Goal: Transaction & Acquisition: Purchase product/service

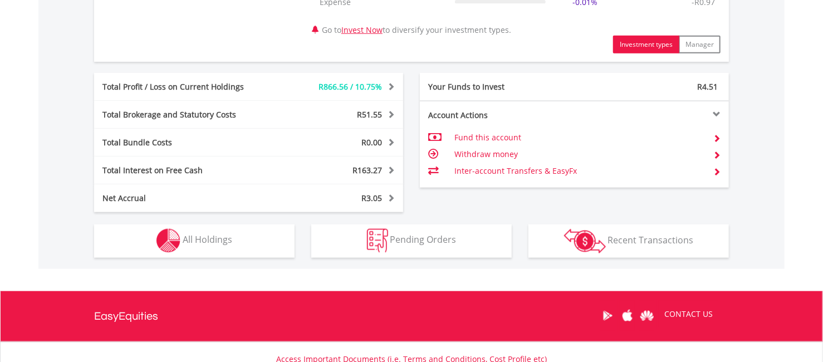
scroll to position [646, 0]
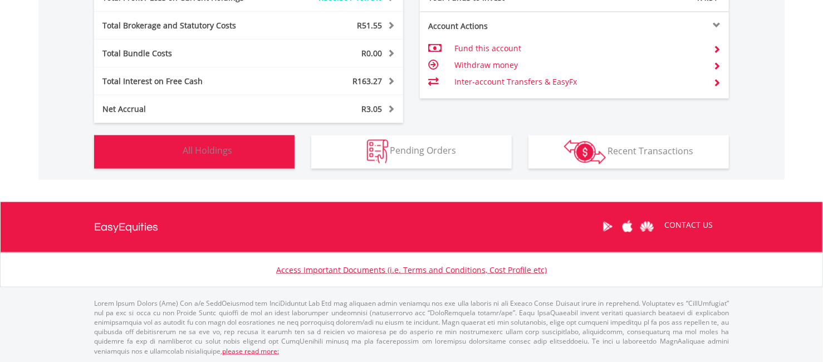
click at [200, 160] on button "Holdings All Holdings" at bounding box center [194, 151] width 200 height 33
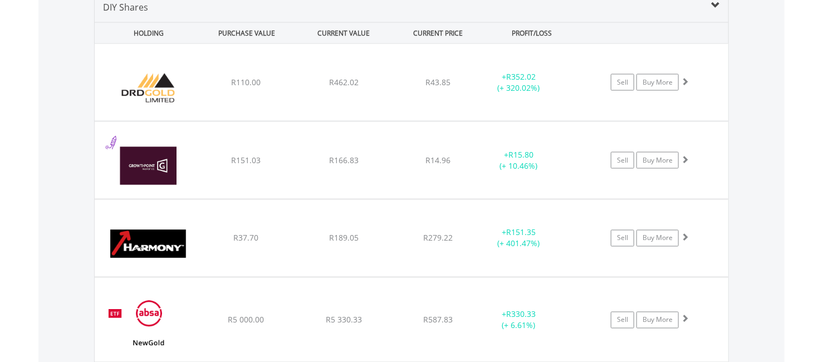
scroll to position [830, 0]
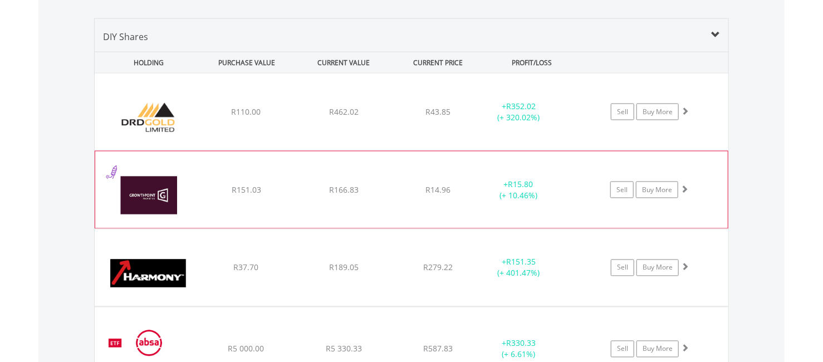
click at [578, 201] on div "﻿ Growthpoint Properties Limited R151.03 R166.83 R14.96 + R15.80 (+ 10.46%) Sel…" at bounding box center [411, 189] width 632 height 77
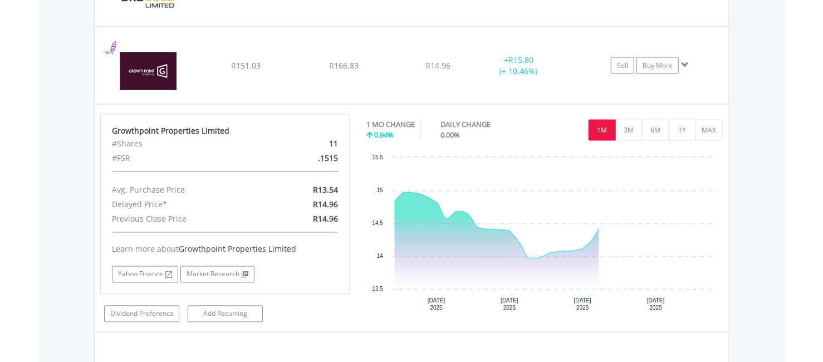
scroll to position [955, 0]
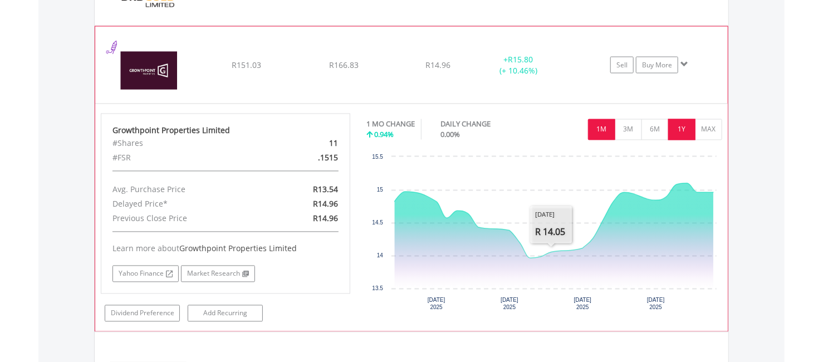
click at [680, 127] on button "1Y" at bounding box center [681, 129] width 27 height 21
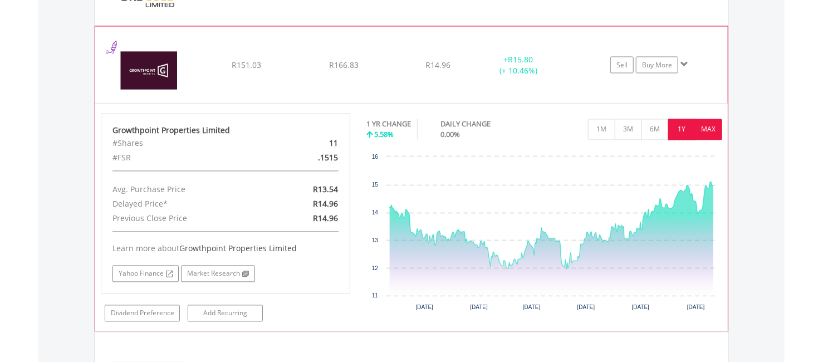
click at [707, 126] on button "MAX" at bounding box center [708, 129] width 27 height 21
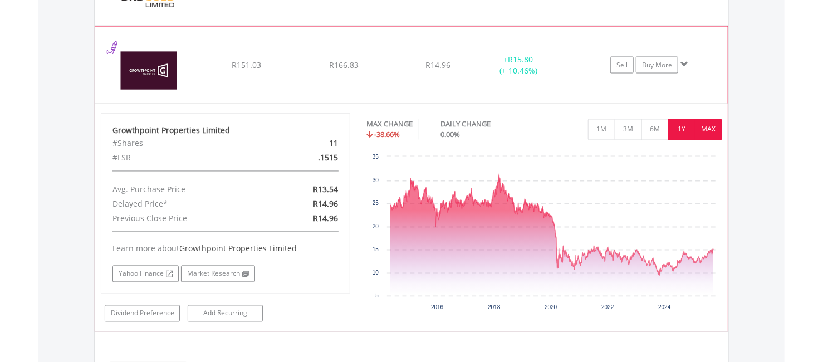
click at [689, 122] on button "1Y" at bounding box center [681, 129] width 27 height 21
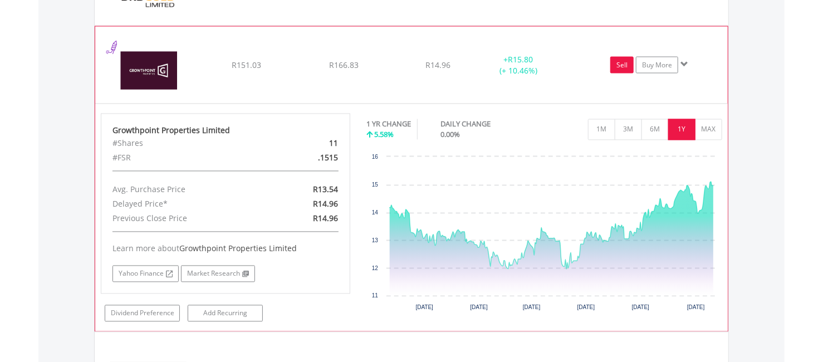
click at [620, 62] on link "Sell" at bounding box center [621, 64] width 23 height 17
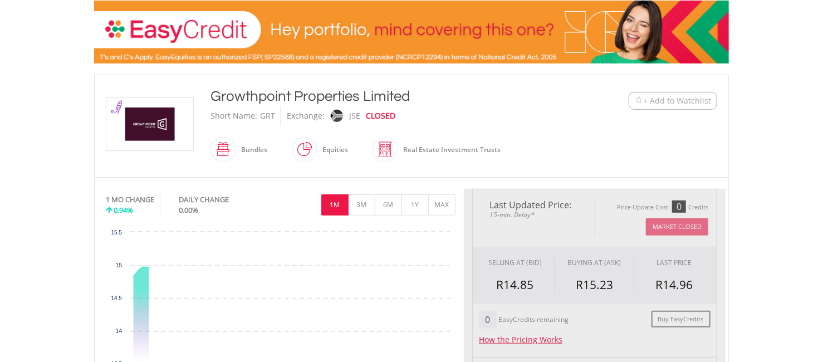
type input "******"
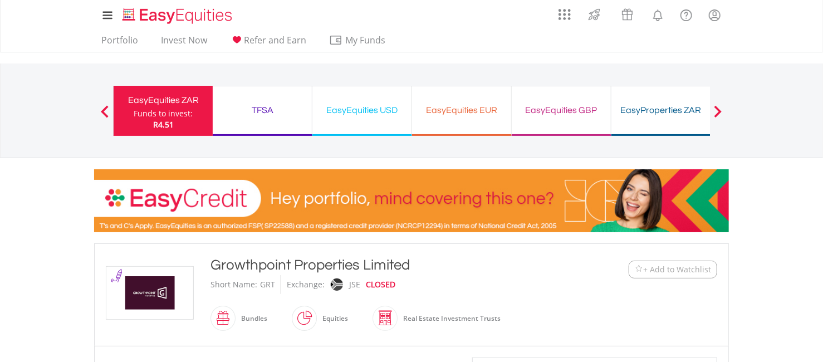
click at [146, 111] on div "Funds to invest:" at bounding box center [163, 113] width 59 height 11
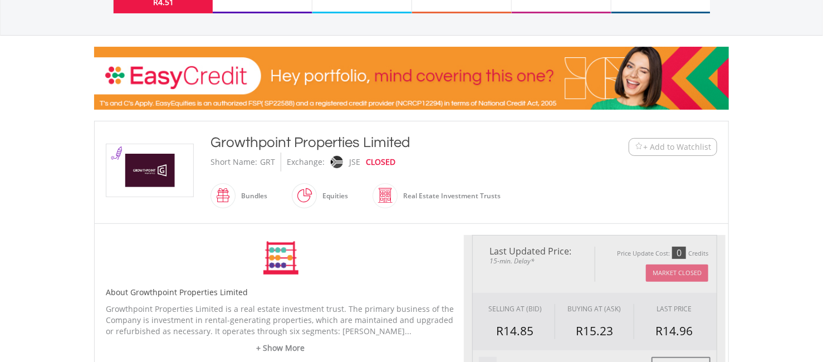
type input "******"
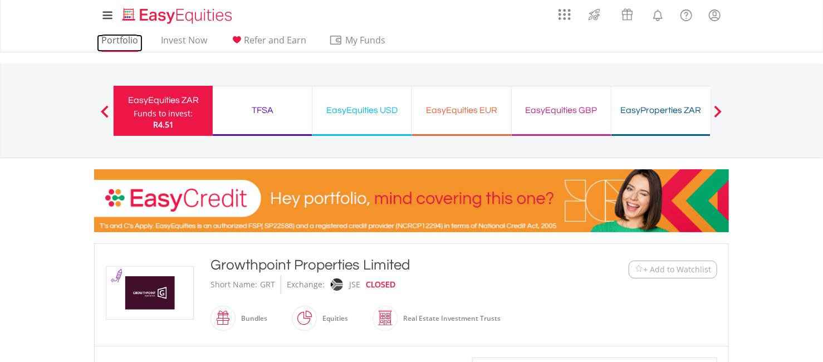
click at [115, 45] on link "Portfolio" at bounding box center [120, 43] width 46 height 17
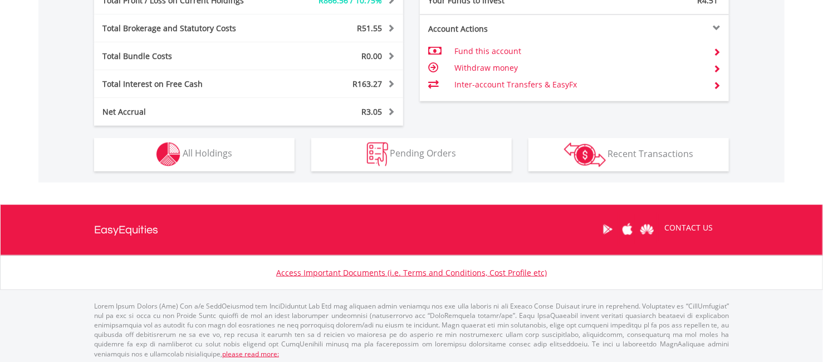
scroll to position [646, 0]
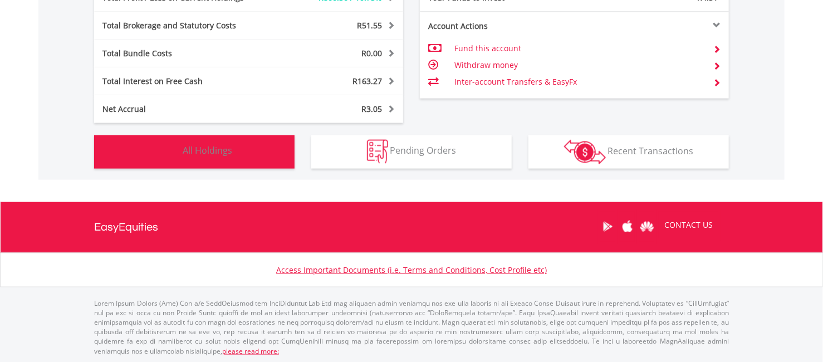
click at [265, 163] on button "Holdings All Holdings" at bounding box center [194, 151] width 200 height 33
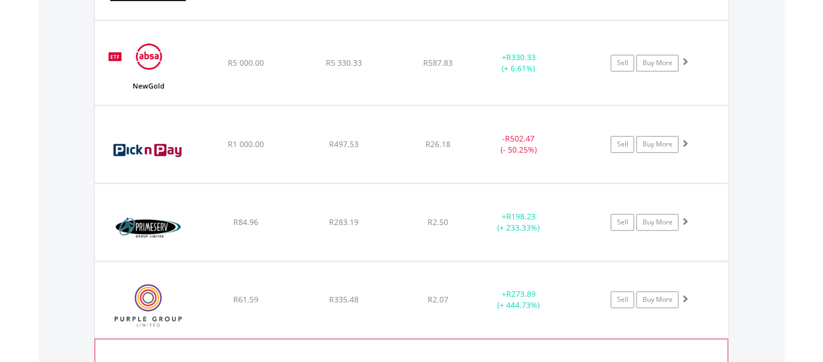
scroll to position [1116, 0]
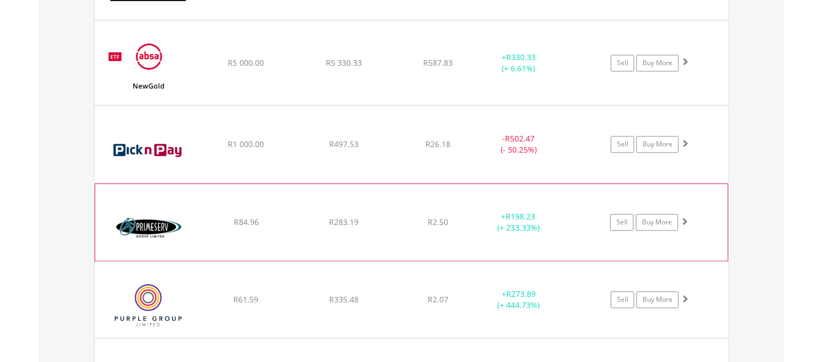
click at [584, 209] on div "﻿ Primeserv Group Limited R84.96 R283.19 R2.50 + R198.23 (+ 233.33%) Sell Buy M…" at bounding box center [411, 222] width 632 height 77
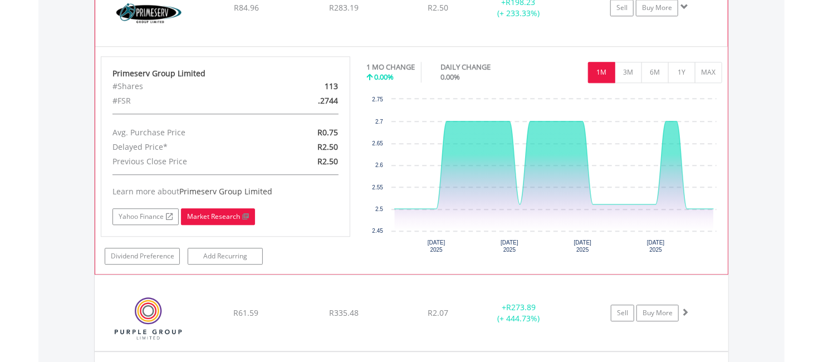
scroll to position [1266, 0]
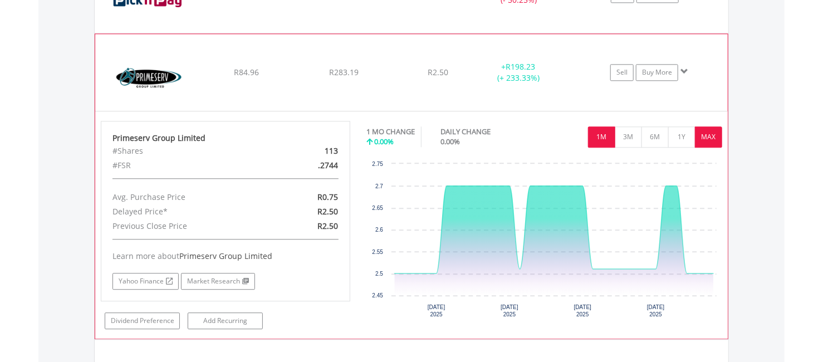
click at [699, 134] on button "MAX" at bounding box center [708, 136] width 27 height 21
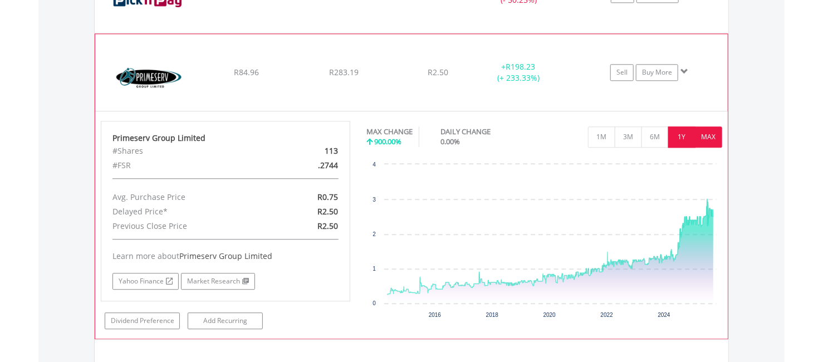
click at [689, 135] on button "1Y" at bounding box center [681, 136] width 27 height 21
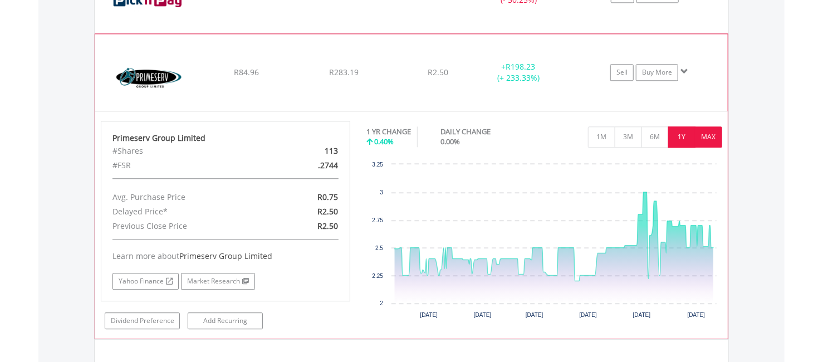
click at [711, 132] on button "MAX" at bounding box center [708, 136] width 27 height 21
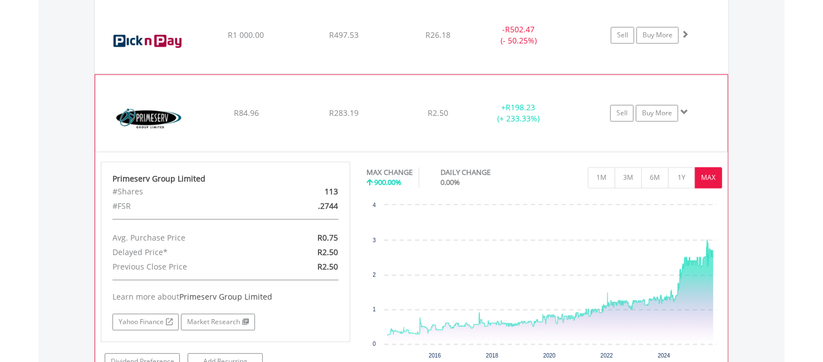
scroll to position [1220, 0]
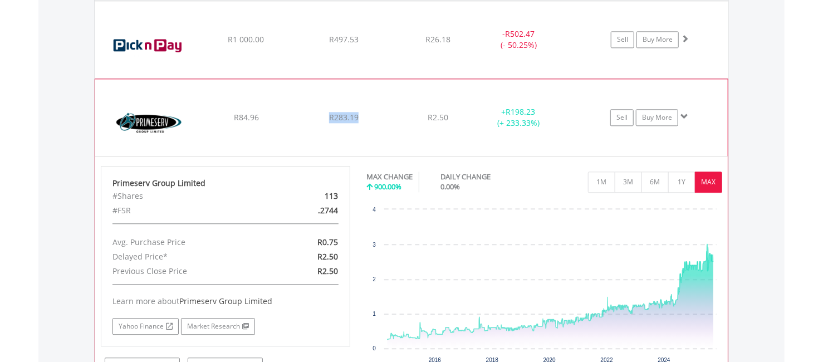
drag, startPoint x: 368, startPoint y: 116, endPoint x: 320, endPoint y: 115, distance: 48.4
click at [320, 115] on div "R283.19" at bounding box center [343, 117] width 95 height 11
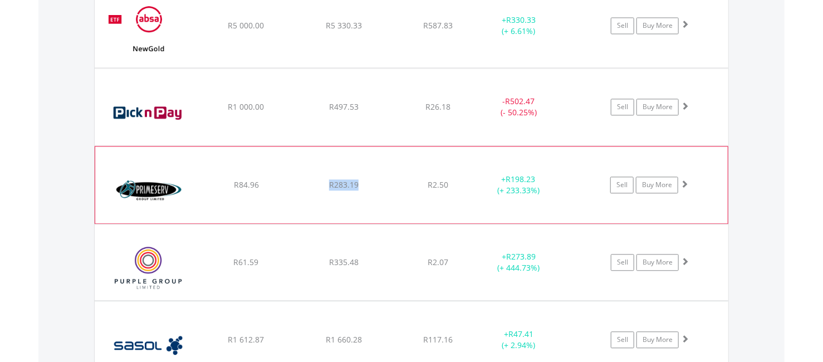
scroll to position [1154, 0]
click at [359, 179] on div "R283.19" at bounding box center [343, 184] width 95 height 11
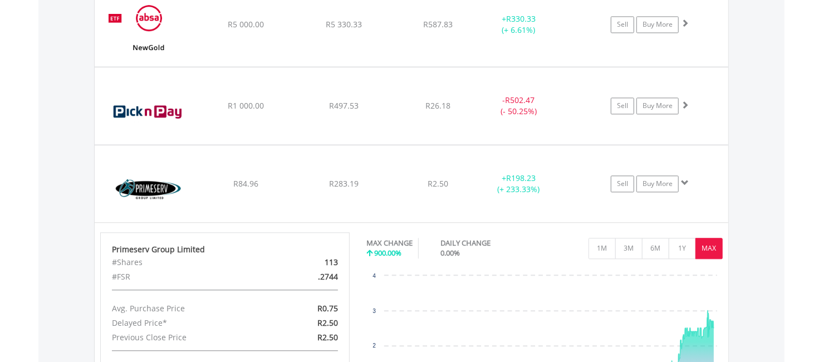
click at [75, 154] on div "Value View Share View DIY Shares HOLDING PURCHASE VALUE CURRENT VALUE CURRENT P…" at bounding box center [411, 151] width 746 height 958
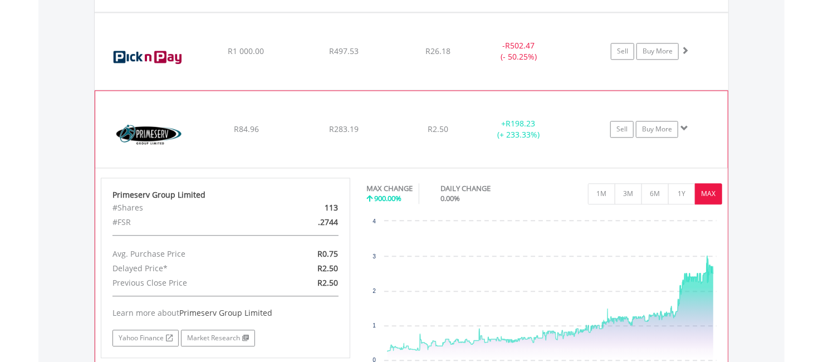
scroll to position [1215, 0]
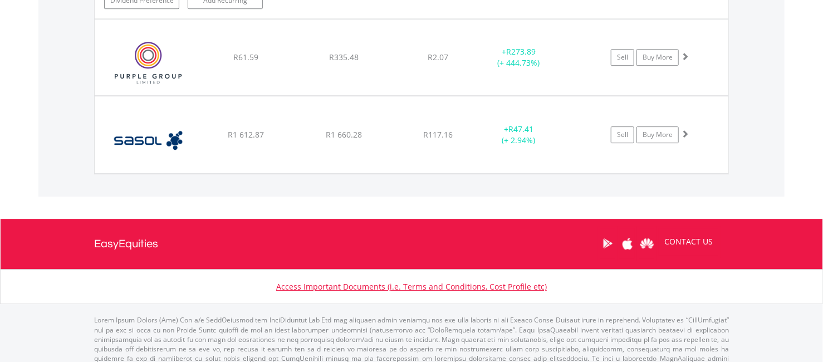
scroll to position [1586, 0]
click at [304, 145] on div "﻿ Sasol Limited R1 612.87 R1 660.28 R117.16 + R47.41 (+ 2.94%) Sell Buy More" at bounding box center [411, 135] width 632 height 77
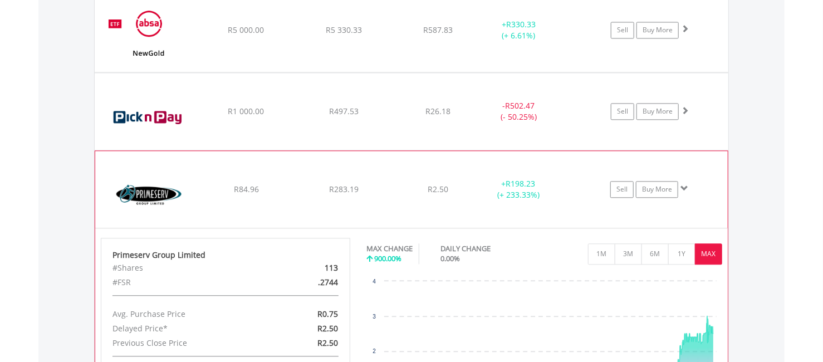
scroll to position [1103, 0]
